Goal: Browse casually

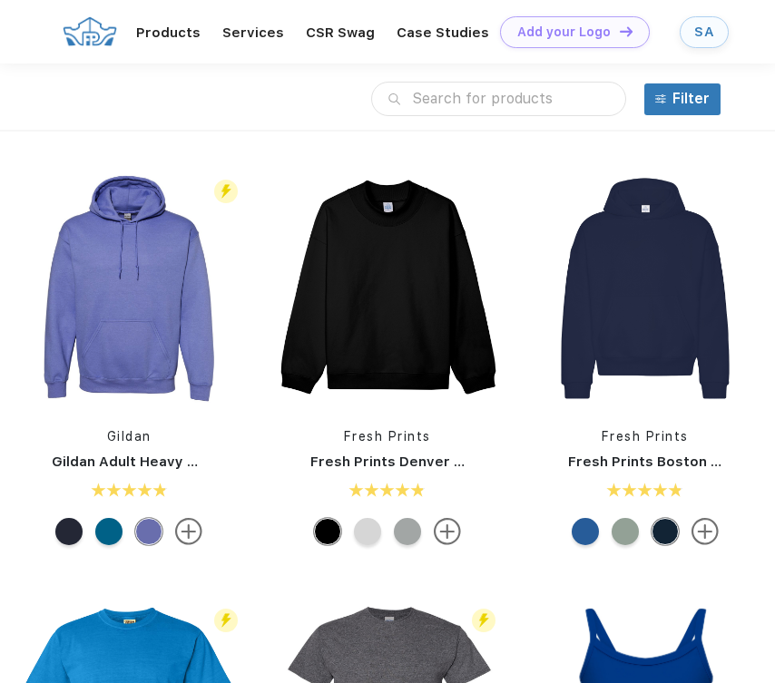
scroll to position [1, 0]
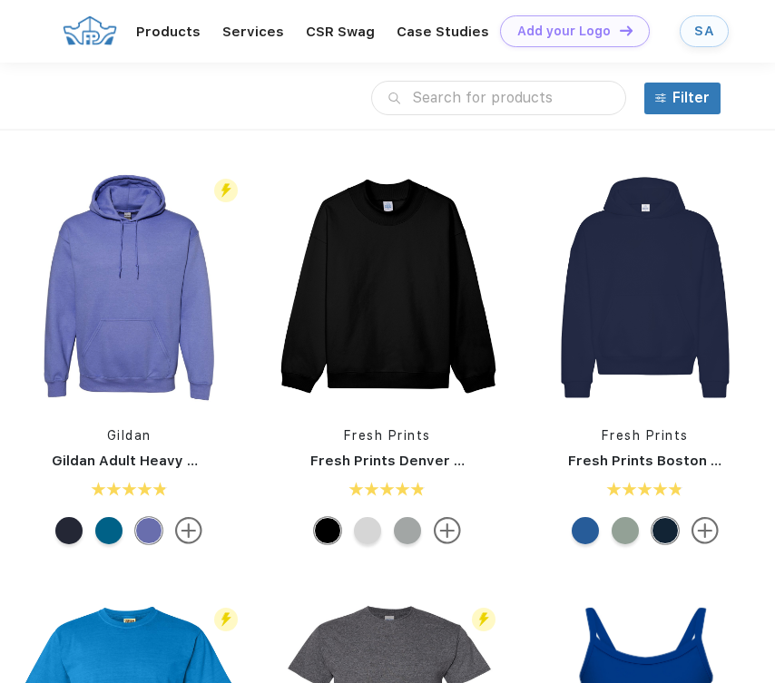
click at [709, 17] on link "SA" at bounding box center [703, 31] width 49 height 32
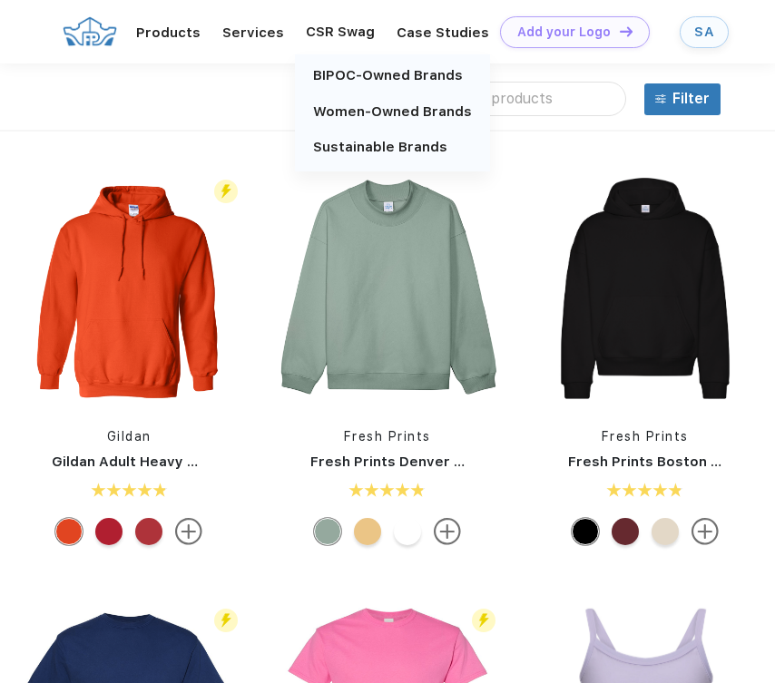
scroll to position [1, 0]
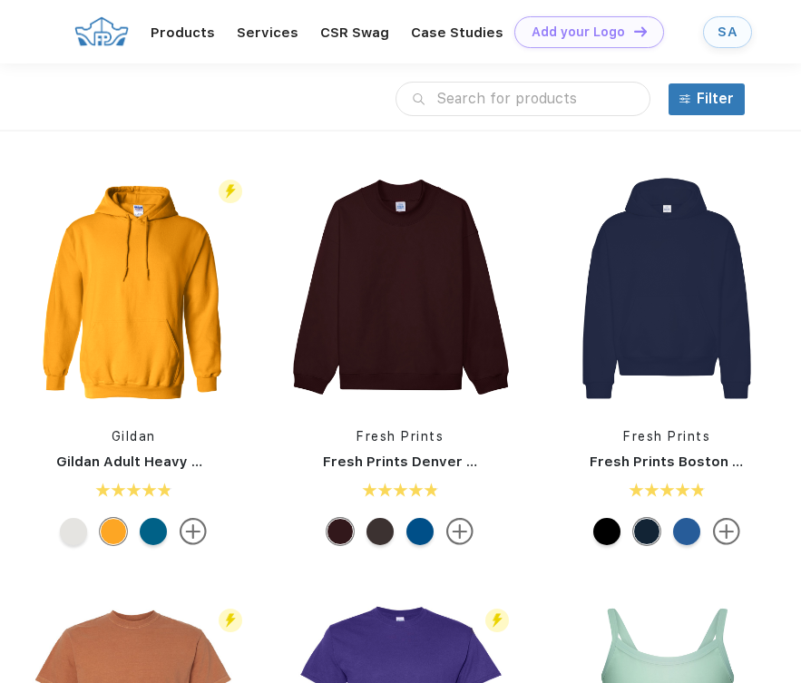
scroll to position [1, 0]
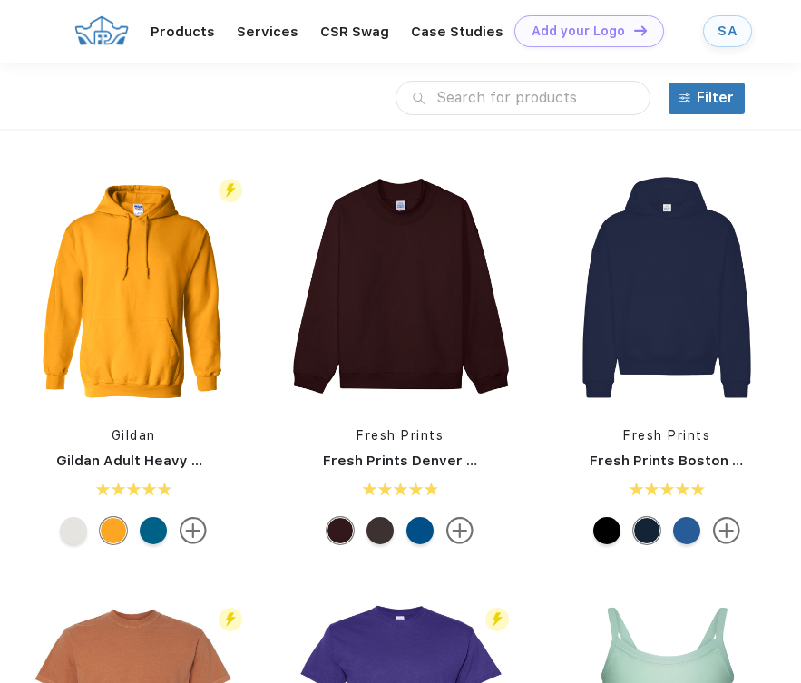
click at [553, 18] on link "SA" at bounding box center [727, 31] width 49 height 32
